Goal: Communication & Community: Answer question/provide support

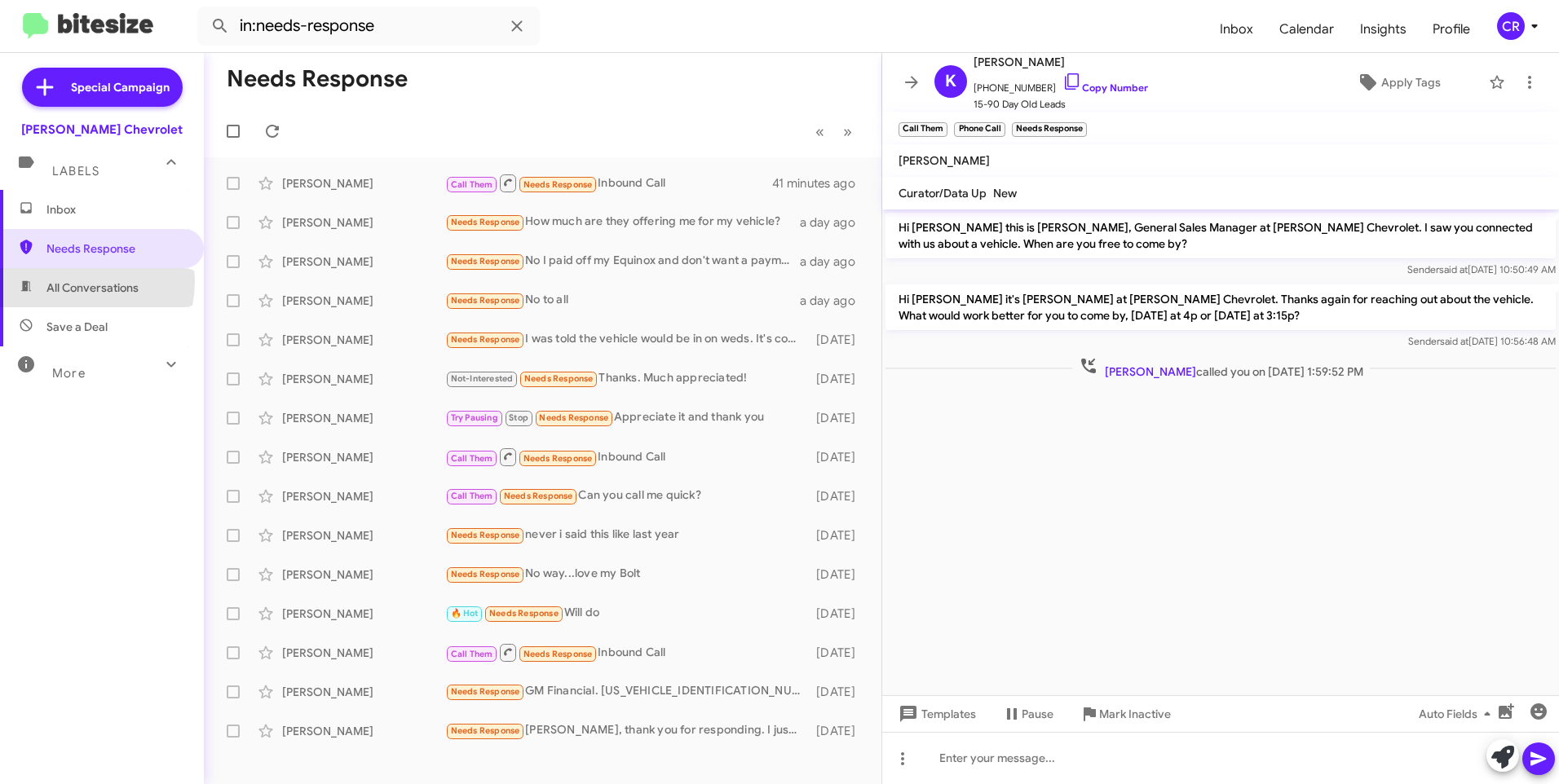
click at [77, 281] on span "All Conversations" at bounding box center [92, 287] width 92 height 16
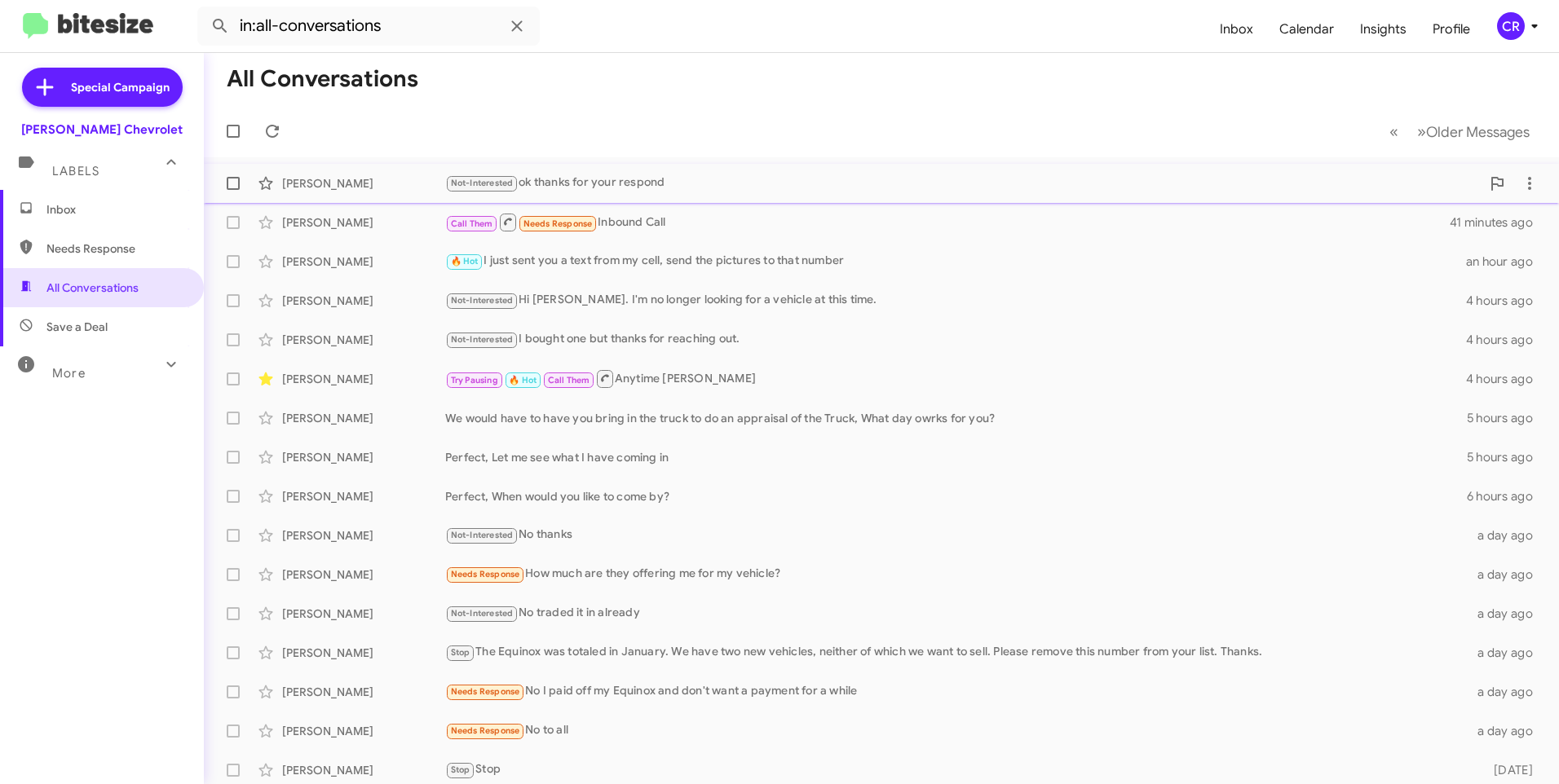
click at [660, 173] on div "[PERSON_NAME] Not-Interested ok thanks for your respond a few seconds ago" at bounding box center [881, 184] width 1329 height 33
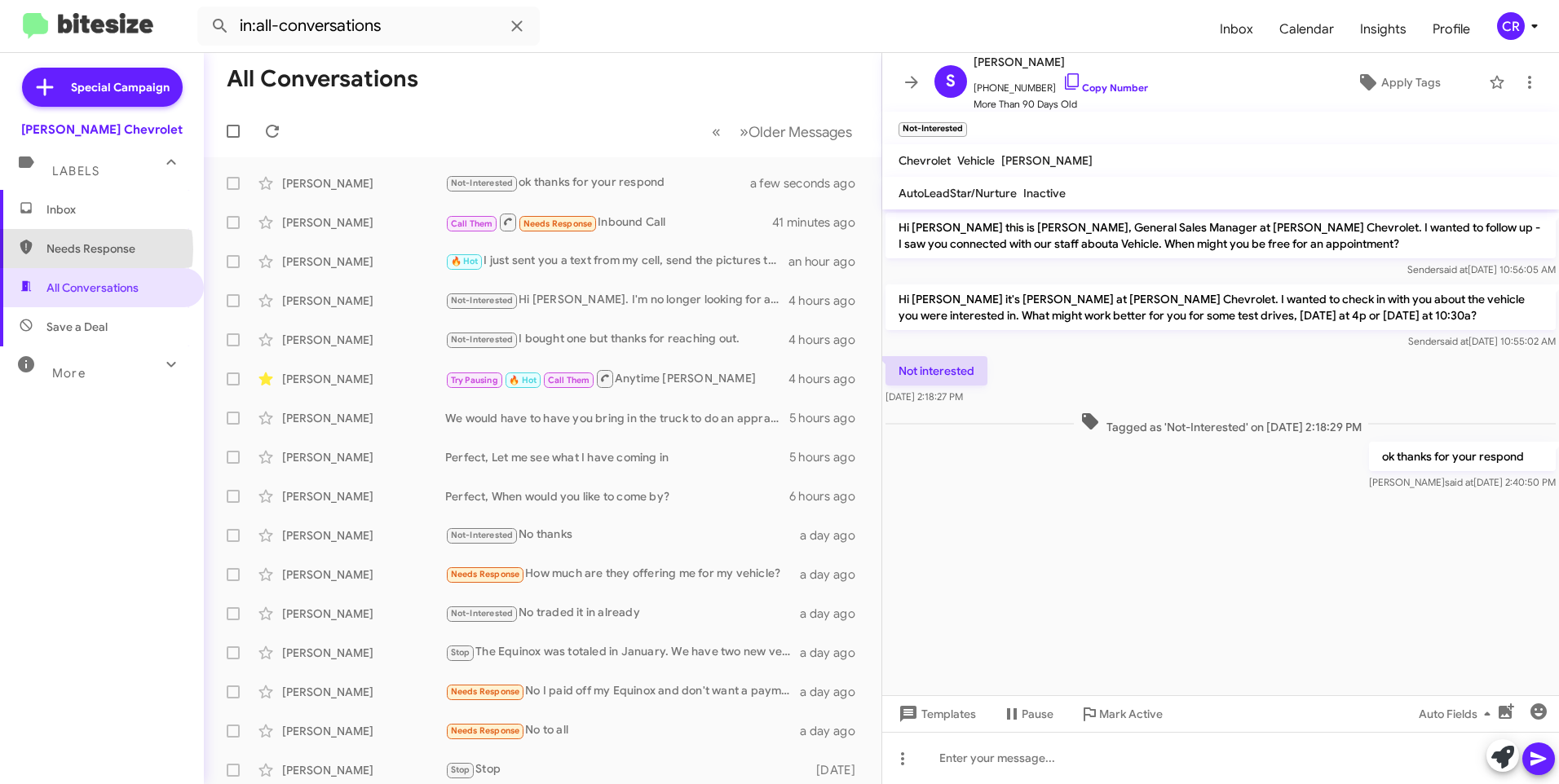
click at [65, 250] on span "Needs Response" at bounding box center [115, 248] width 138 height 16
type input "in:needs-response"
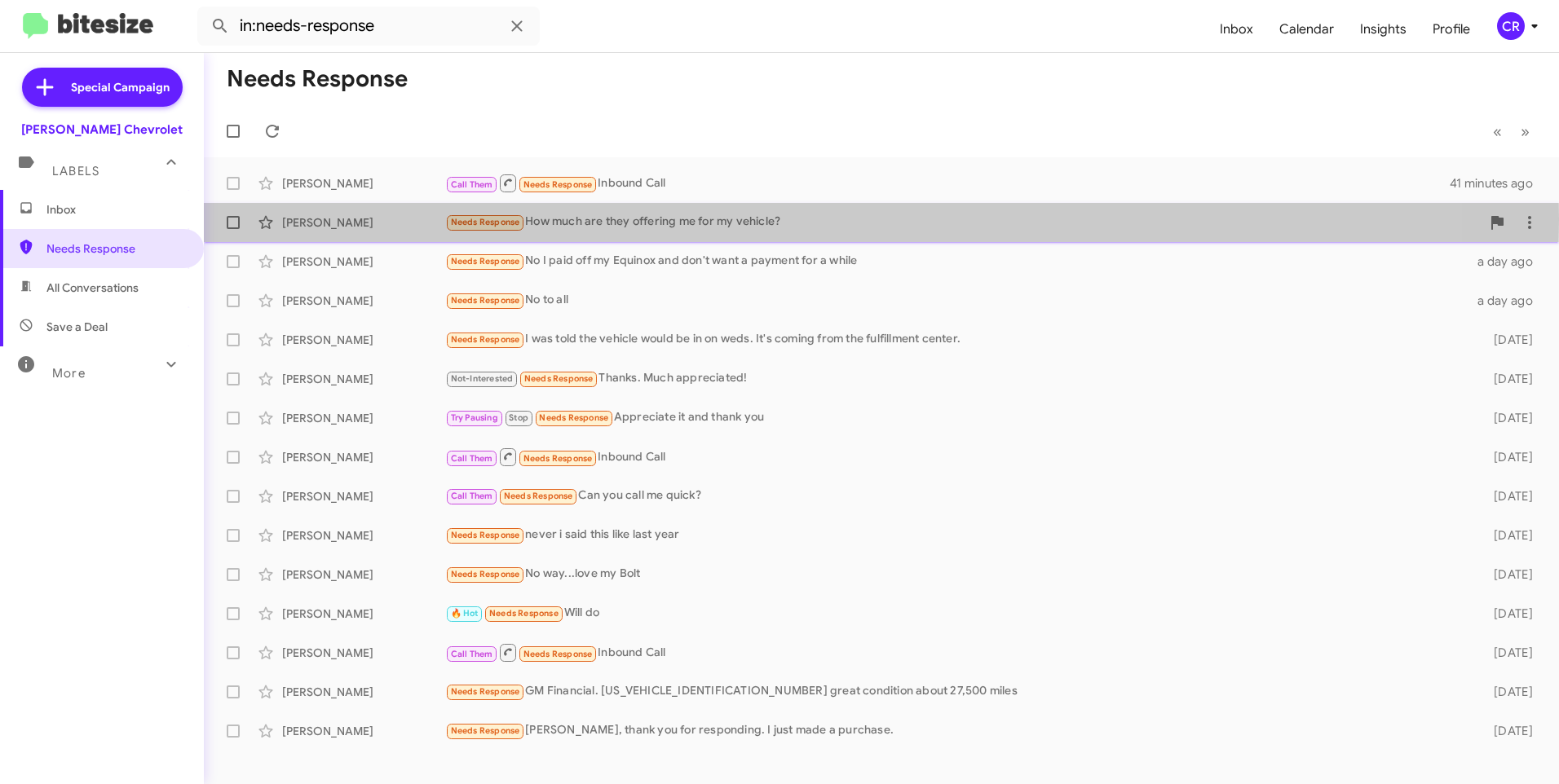
click at [578, 220] on div "Needs Response How much are they offering me for my vehicle?" at bounding box center [963, 222] width 1035 height 18
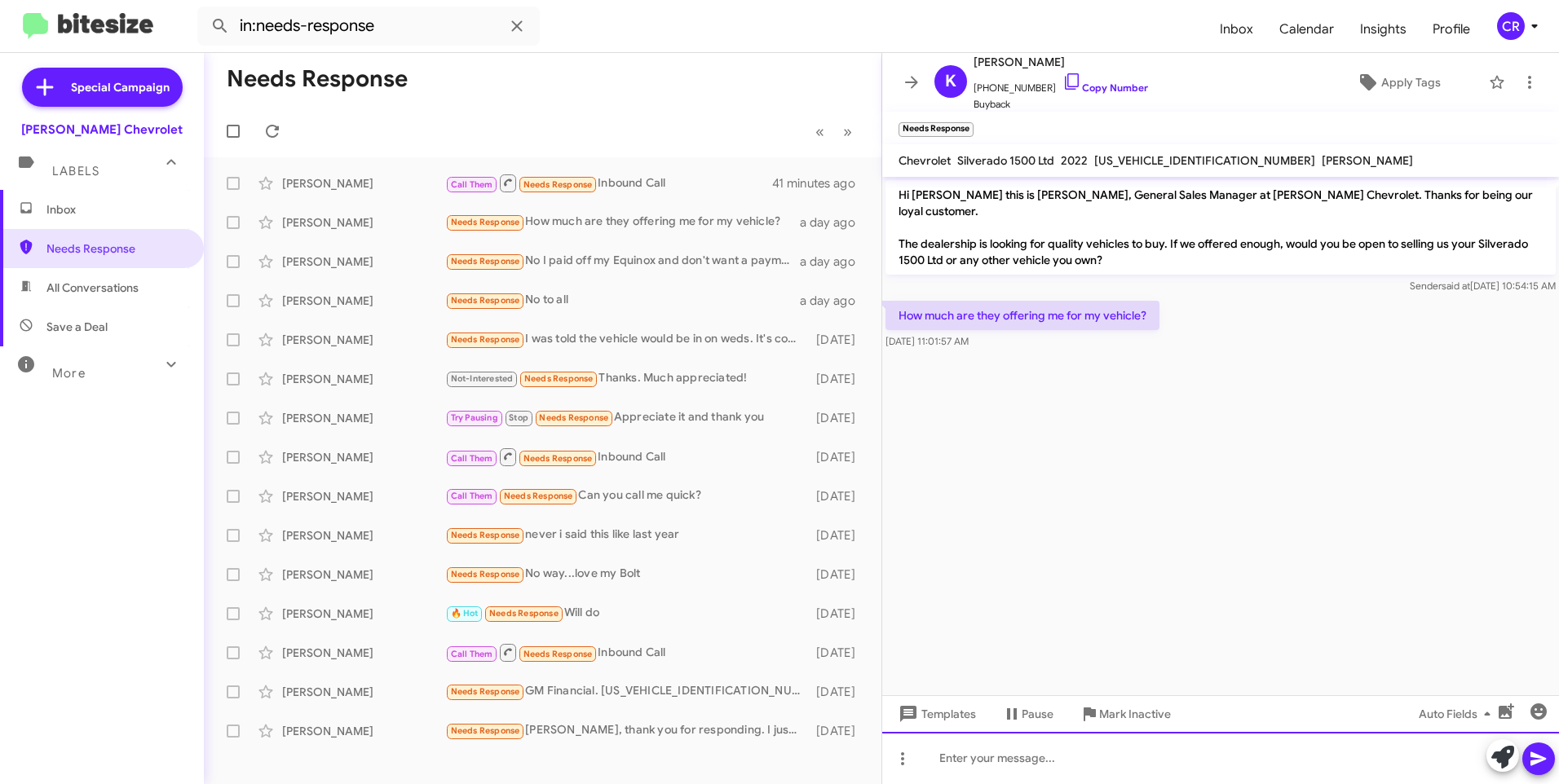
click at [1024, 758] on div at bounding box center [1220, 758] width 677 height 52
click at [561, 95] on mat-toolbar-row "Needs Response" at bounding box center [543, 79] width 678 height 52
